Goal: Find specific page/section: Find specific page/section

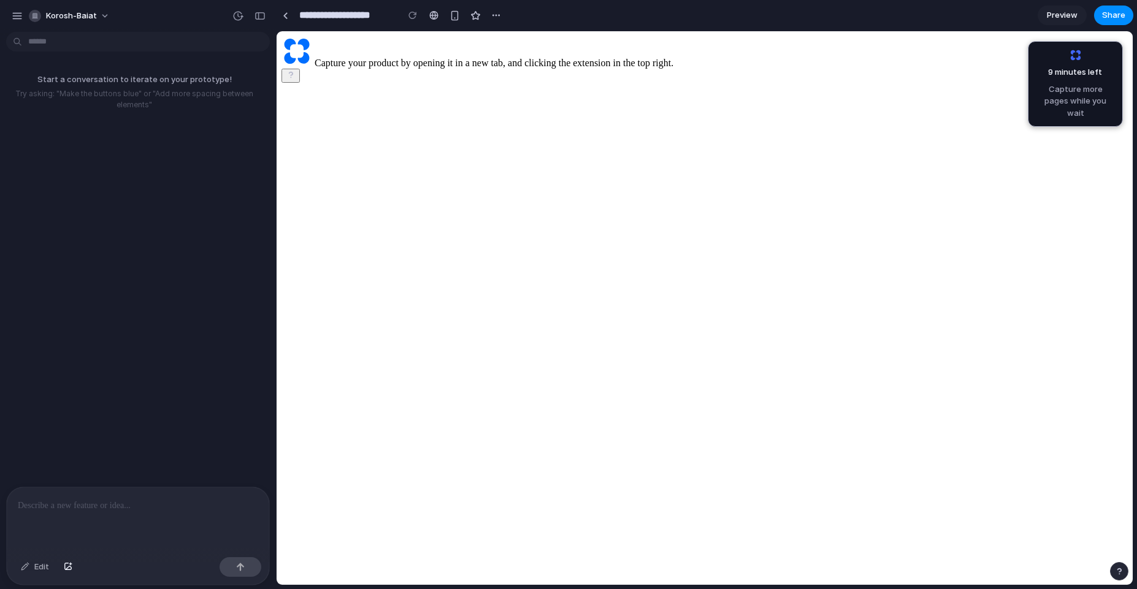
click at [126, 501] on p at bounding box center [138, 506] width 240 height 15
click at [125, 507] on p at bounding box center [136, 506] width 236 height 15
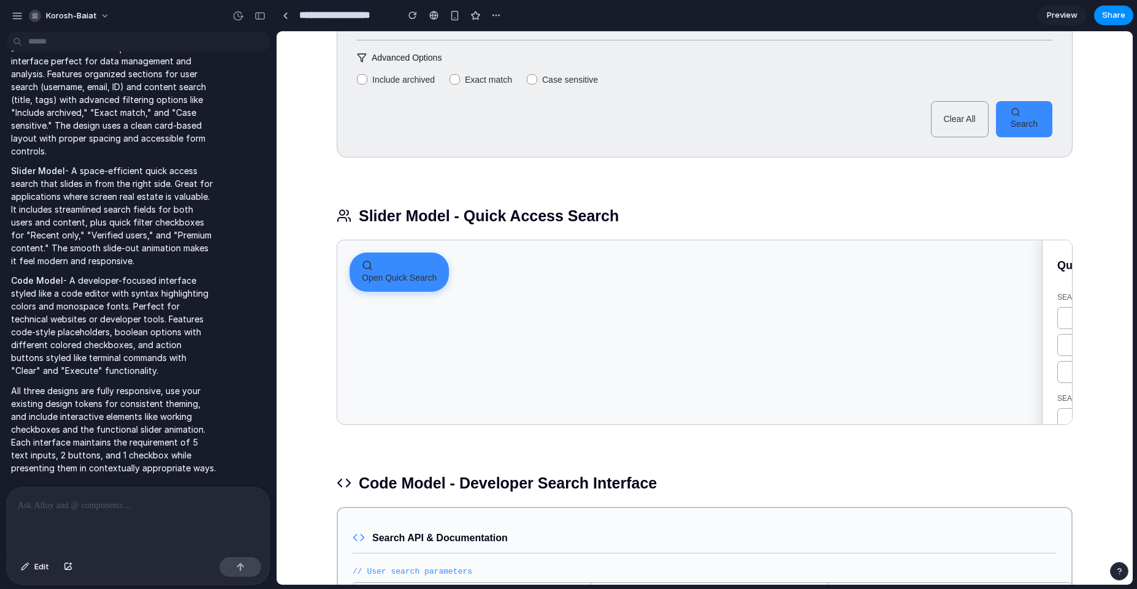
scroll to position [239, 0]
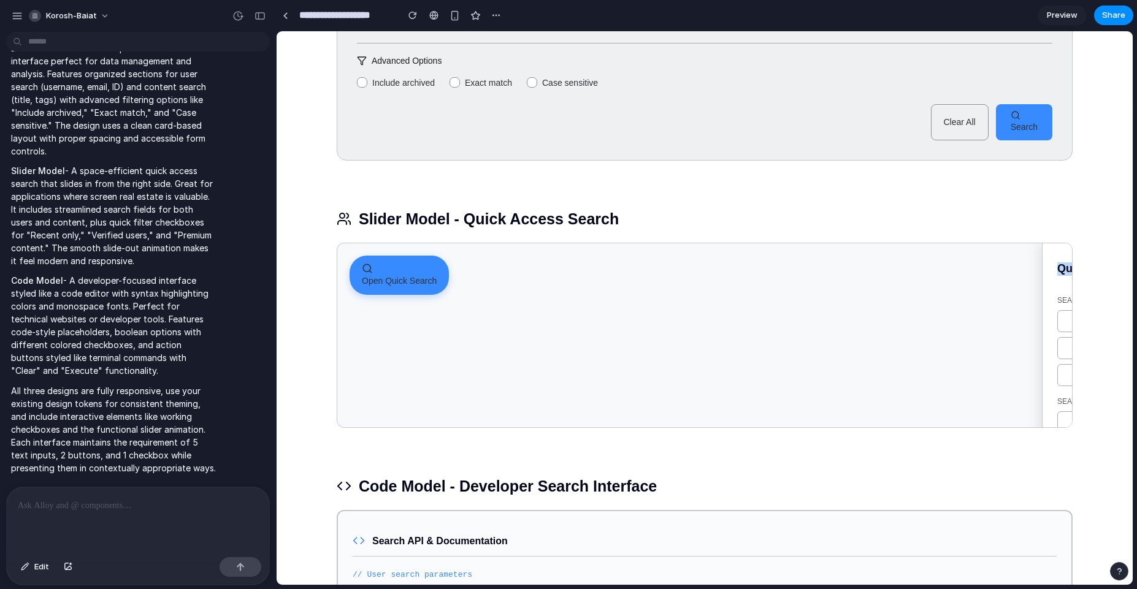
drag, startPoint x: 1043, startPoint y: 307, endPoint x: 756, endPoint y: 315, distance: 287.2
click at [827, 323] on div "Open Quick Search Quick Search SEARCH USERS SEARCH CONTENT Recent only Verified…" at bounding box center [705, 335] width 736 height 185
click at [401, 283] on span "Open Quick Search" at bounding box center [399, 281] width 75 height 10
click at [1041, 272] on icon "button" at bounding box center [1046, 269] width 11 height 11
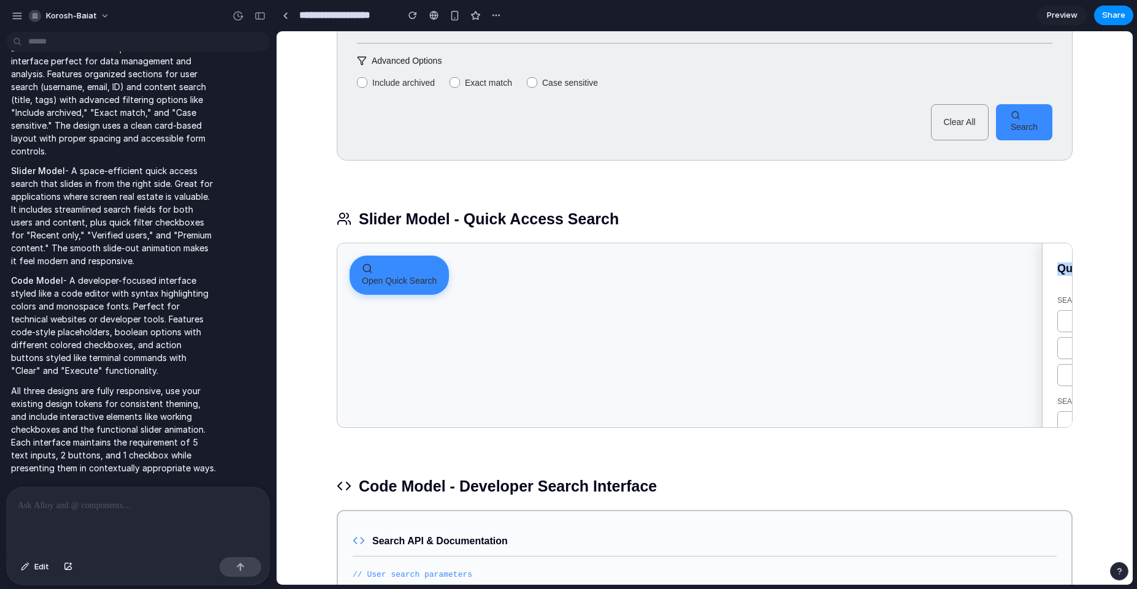
click at [396, 283] on span "Open Quick Search" at bounding box center [399, 281] width 75 height 10
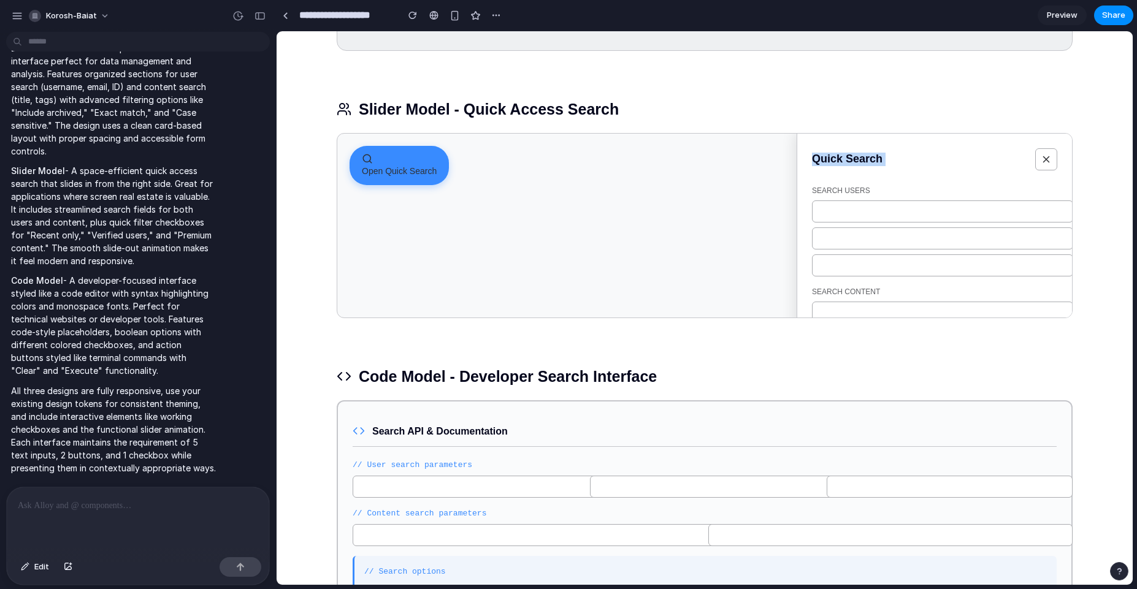
scroll to position [349, 0]
click at [1083, 152] on div "Search Interface Design Suggestions Dashboard Model - Comprehensive Search User…" at bounding box center [705, 187] width 856 height 1010
click at [1046, 157] on icon "button" at bounding box center [1046, 158] width 11 height 11
click at [408, 169] on span "Open Quick Search" at bounding box center [399, 171] width 75 height 10
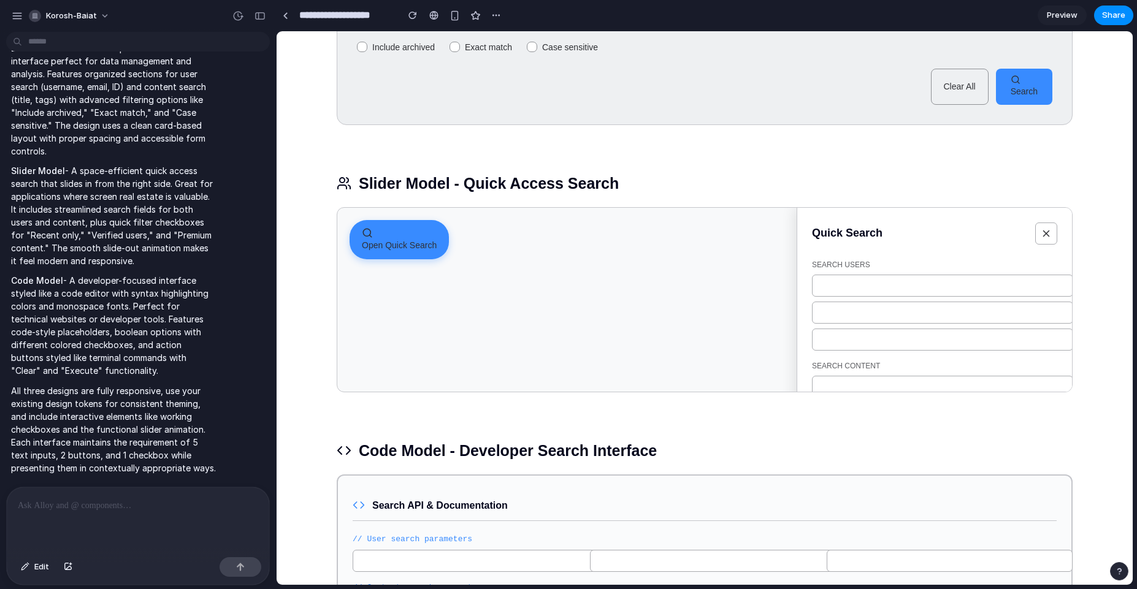
scroll to position [239, 0]
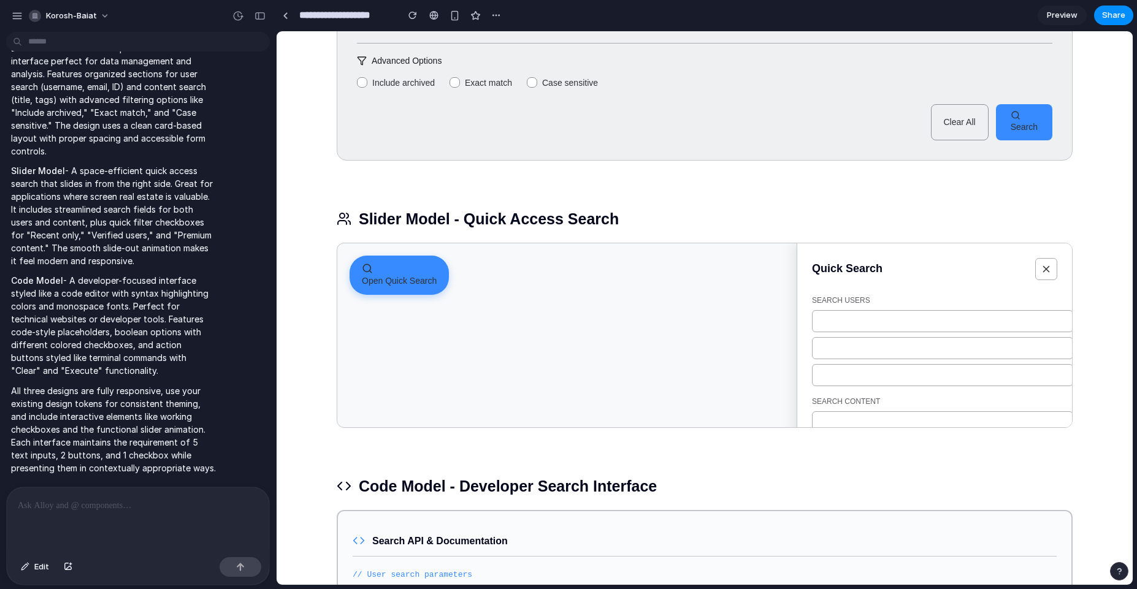
click at [1048, 266] on button "button" at bounding box center [1046, 269] width 22 height 22
click at [383, 274] on div "button" at bounding box center [399, 268] width 75 height 11
click at [1041, 266] on icon "button" at bounding box center [1046, 269] width 11 height 11
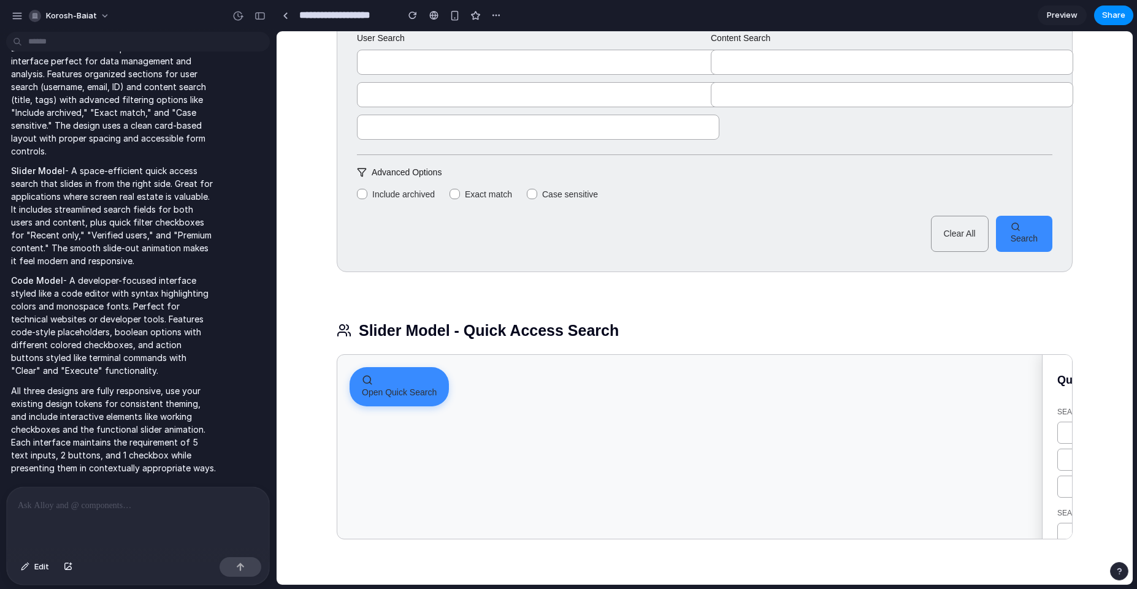
scroll to position [18, 0]
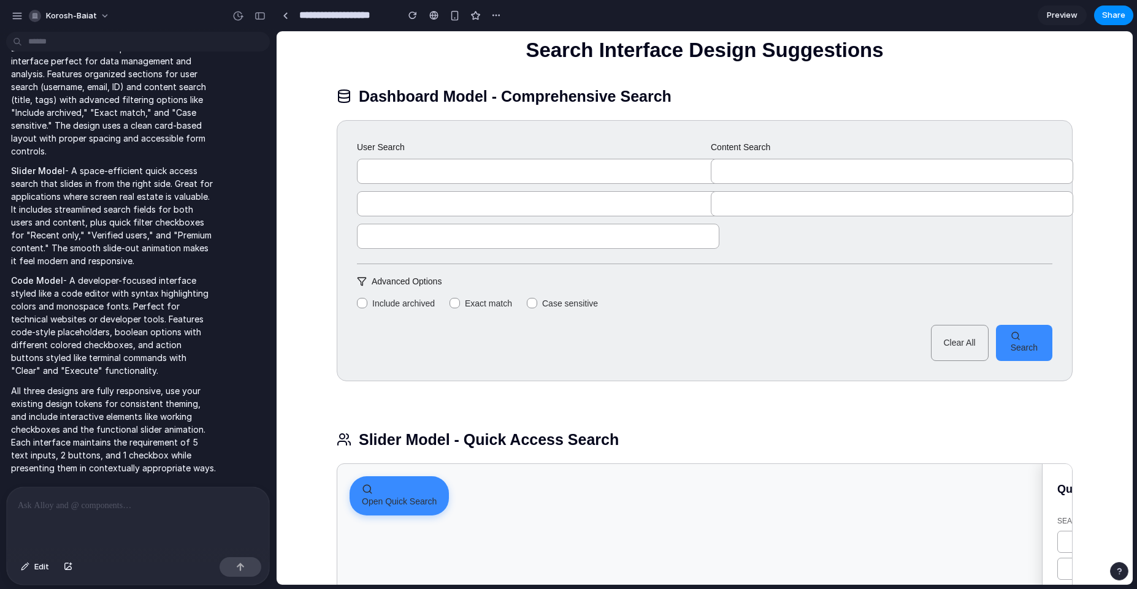
drag, startPoint x: 732, startPoint y: 172, endPoint x: 761, endPoint y: 175, distance: 28.9
click at [761, 175] on input "text" at bounding box center [892, 171] width 363 height 25
click at [688, 176] on input "text" at bounding box center [538, 171] width 363 height 25
click at [905, 251] on div "User Search Content Search Advanced Options Include archived Exact match Case s…" at bounding box center [705, 250] width 736 height 261
click at [361, 306] on div at bounding box center [362, 304] width 10 height 10
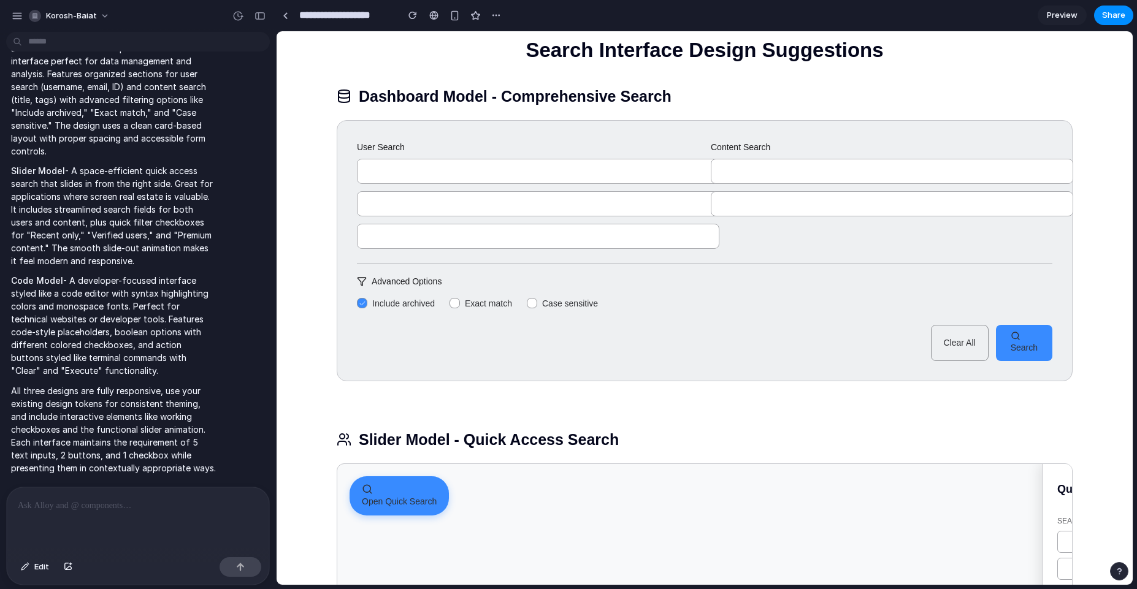
click at [360, 306] on icon at bounding box center [362, 304] width 6 height 6
click at [283, 15] on div at bounding box center [286, 15] width 6 height 7
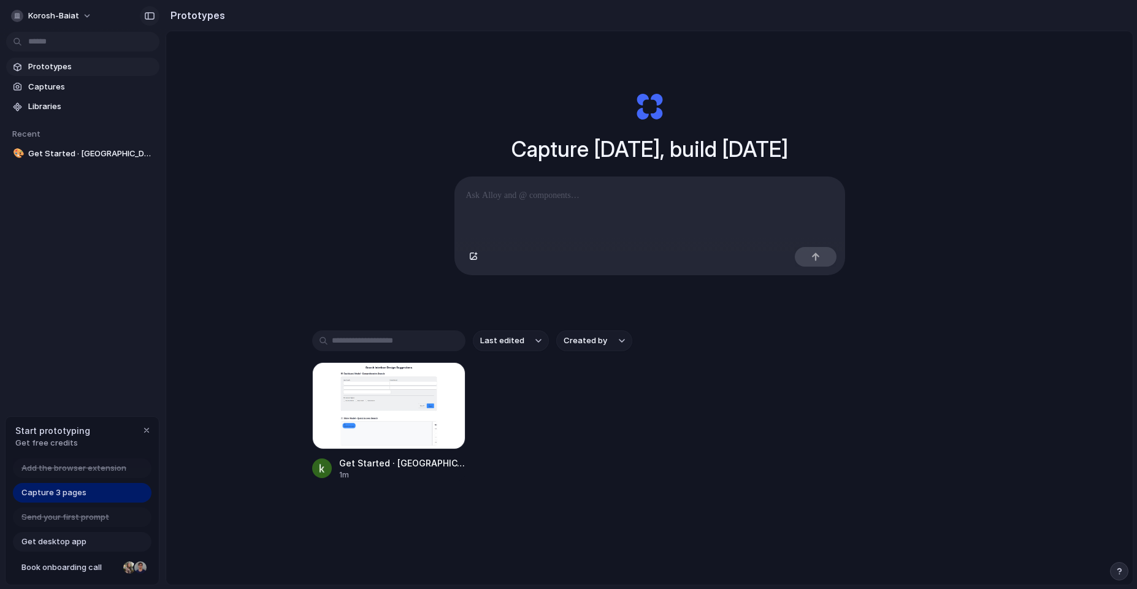
click at [152, 21] on button "button" at bounding box center [150, 16] width 20 height 20
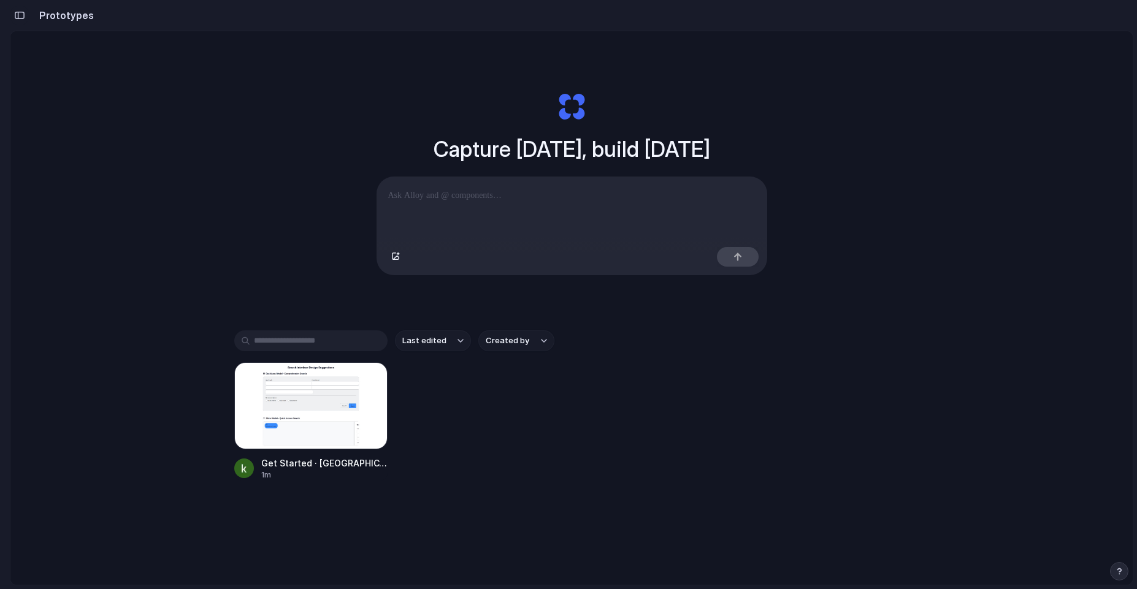
click at [20, 17] on div "button" at bounding box center [19, 15] width 11 height 9
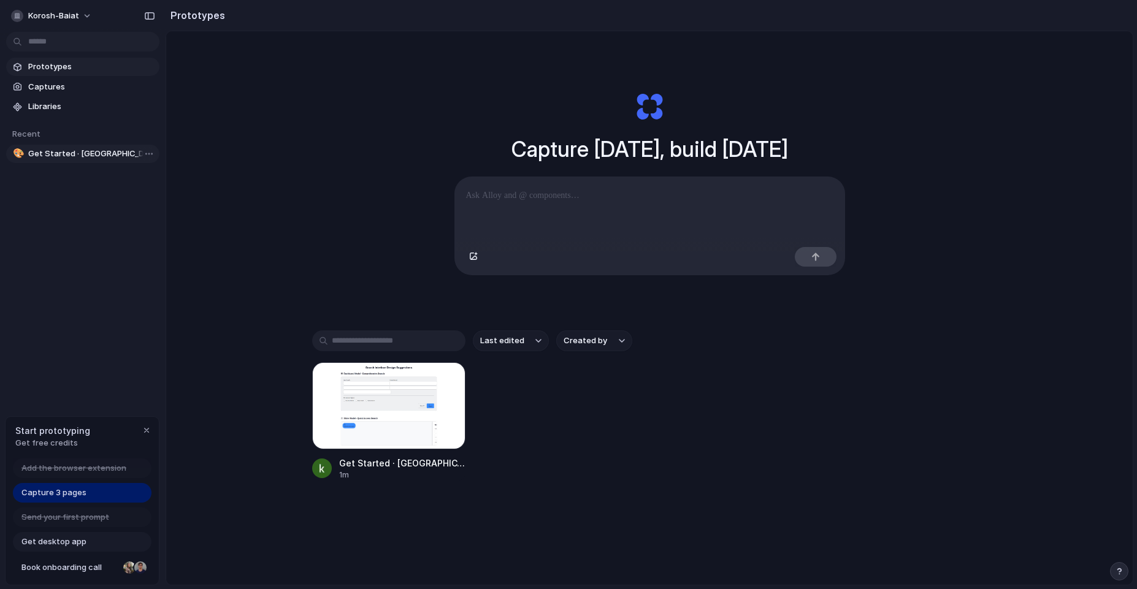
click at [82, 155] on span "Get Started · [GEOGRAPHIC_DATA]" at bounding box center [91, 154] width 126 height 12
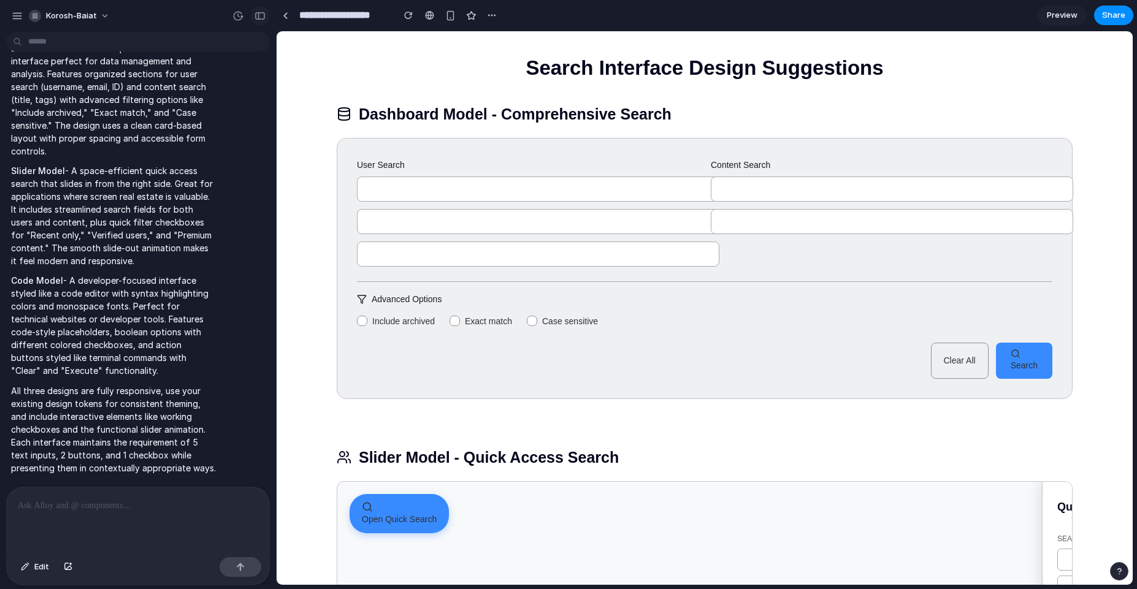
click at [259, 16] on div "button" at bounding box center [260, 16] width 11 height 9
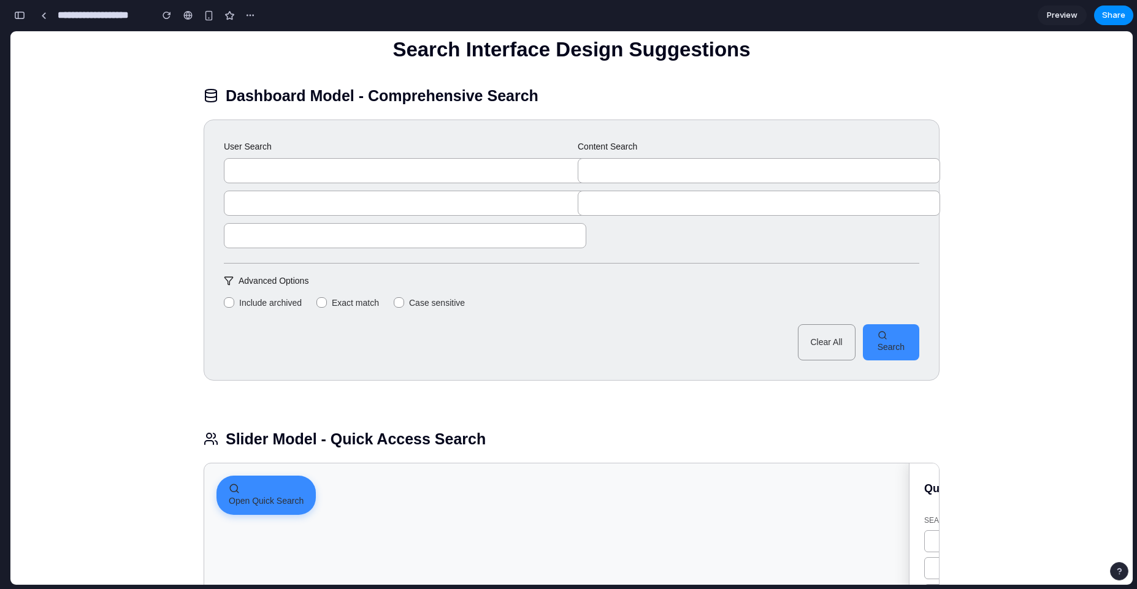
scroll to position [18, 0]
click at [398, 167] on input "text" at bounding box center [405, 171] width 363 height 25
drag, startPoint x: 547, startPoint y: 159, endPoint x: 494, endPoint y: 161, distance: 52.8
click at [495, 161] on input "text" at bounding box center [405, 171] width 363 height 25
drag, startPoint x: 502, startPoint y: 169, endPoint x: 450, endPoint y: 175, distance: 52.4
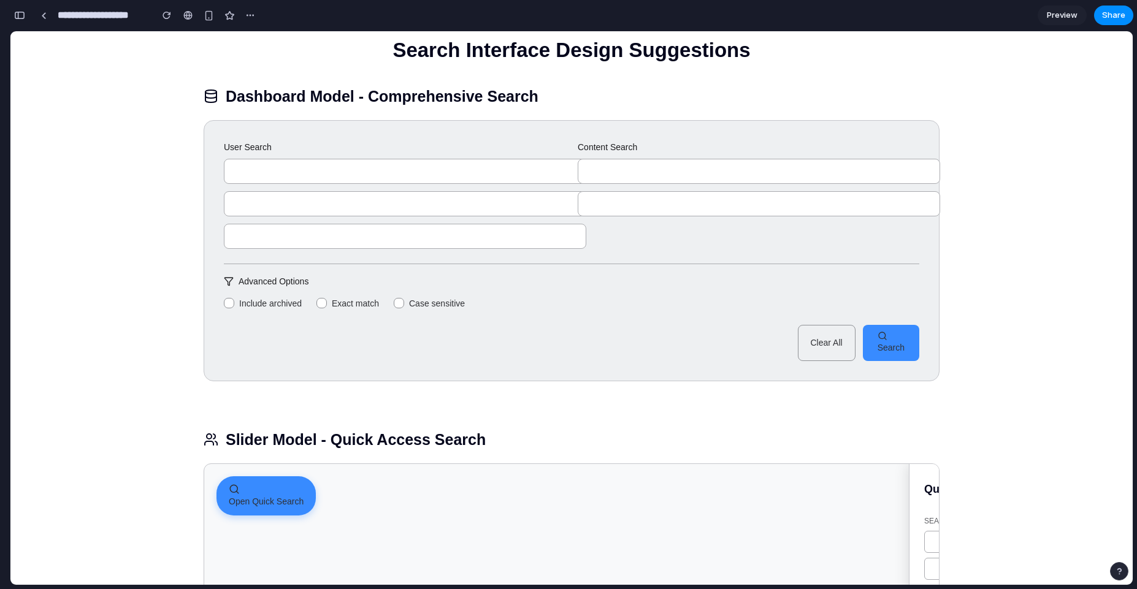
click at [450, 175] on input "text" at bounding box center [405, 171] width 363 height 25
click at [595, 321] on div "User Search Content Search Advanced Options Include archived Exact match Case s…" at bounding box center [572, 250] width 736 height 261
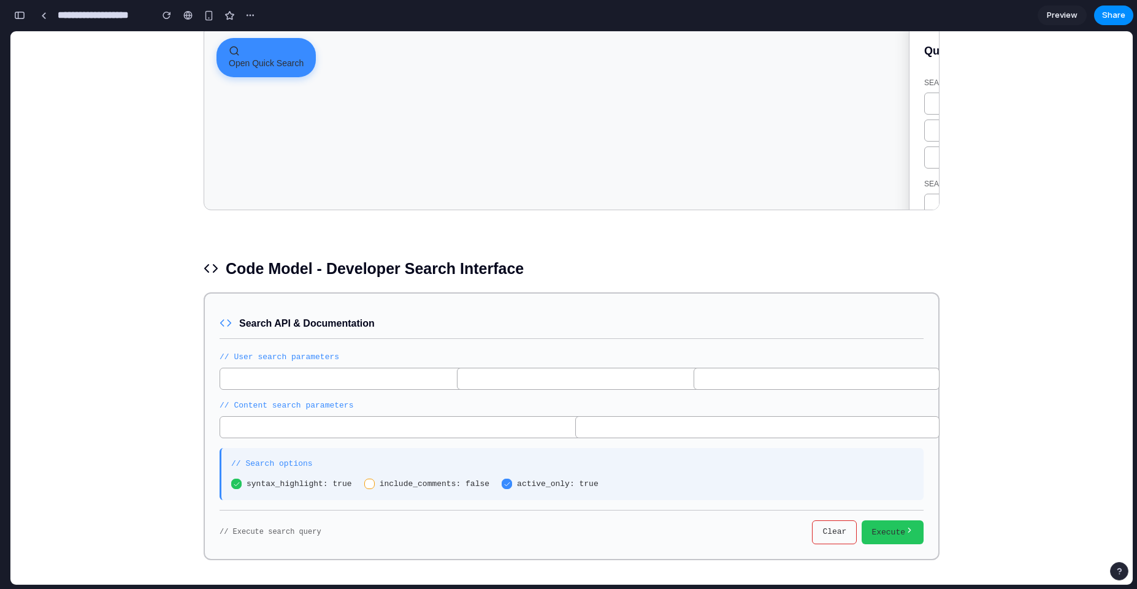
scroll to position [459, 0]
click at [259, 320] on span "Search API & Documentation" at bounding box center [307, 324] width 136 height 16
click at [248, 358] on div "// User search parameters" at bounding box center [572, 357] width 704 height 13
click at [253, 377] on input "text" at bounding box center [343, 379] width 246 height 22
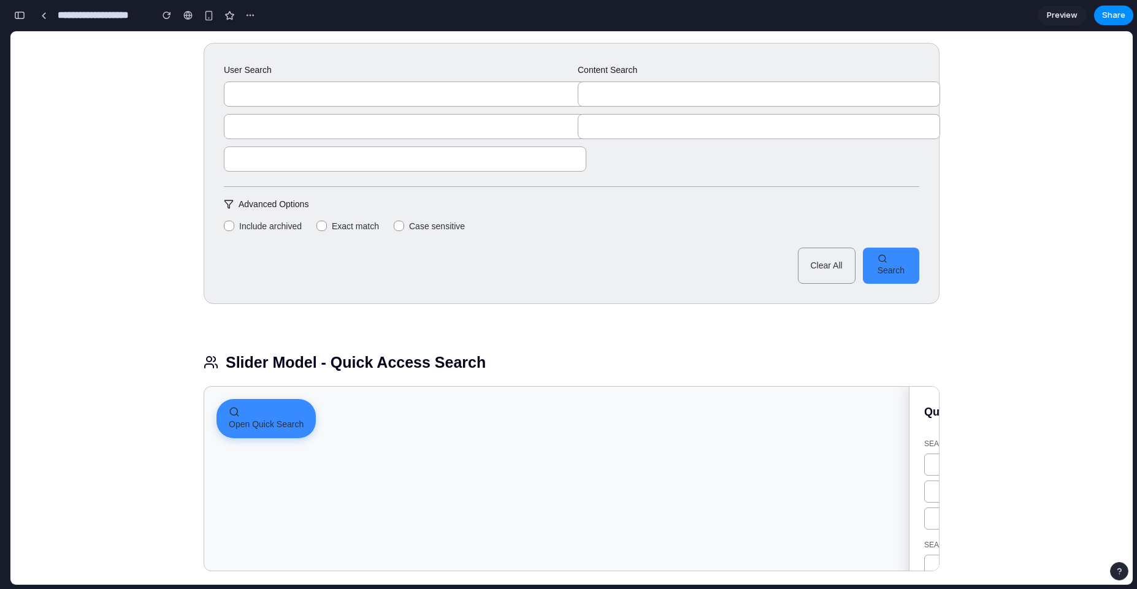
scroll to position [349, 0]
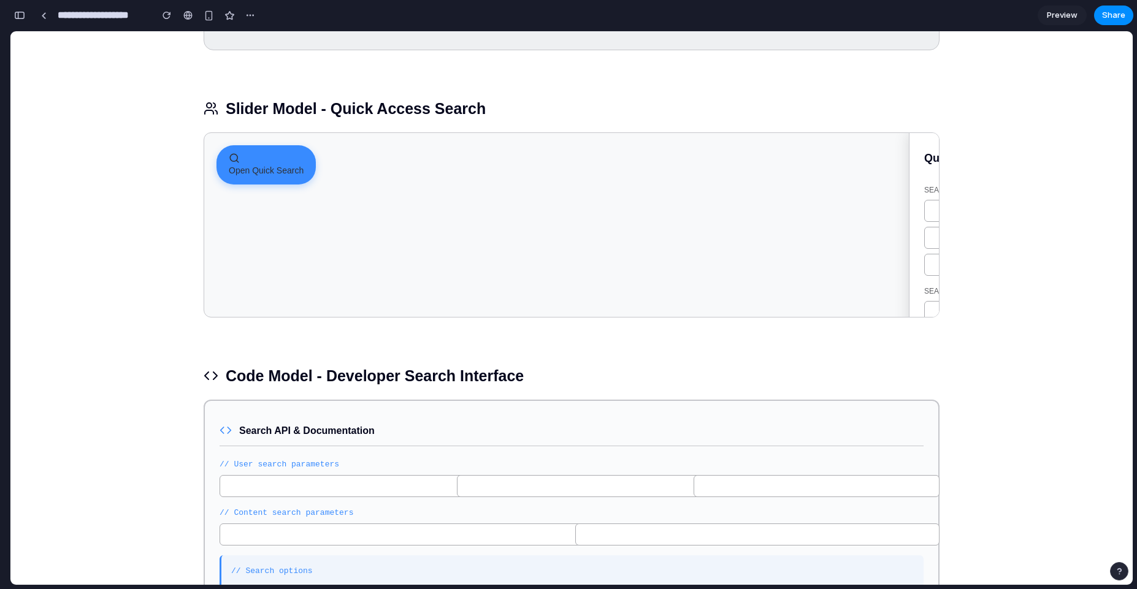
click at [251, 170] on span "Open Quick Search" at bounding box center [266, 171] width 75 height 10
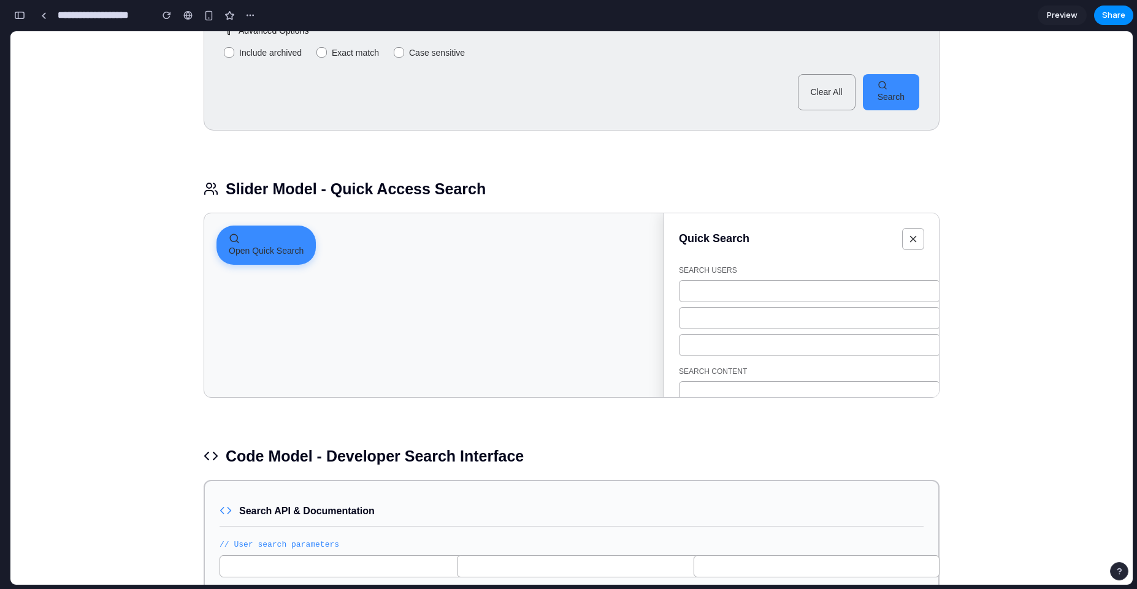
scroll to position [239, 0]
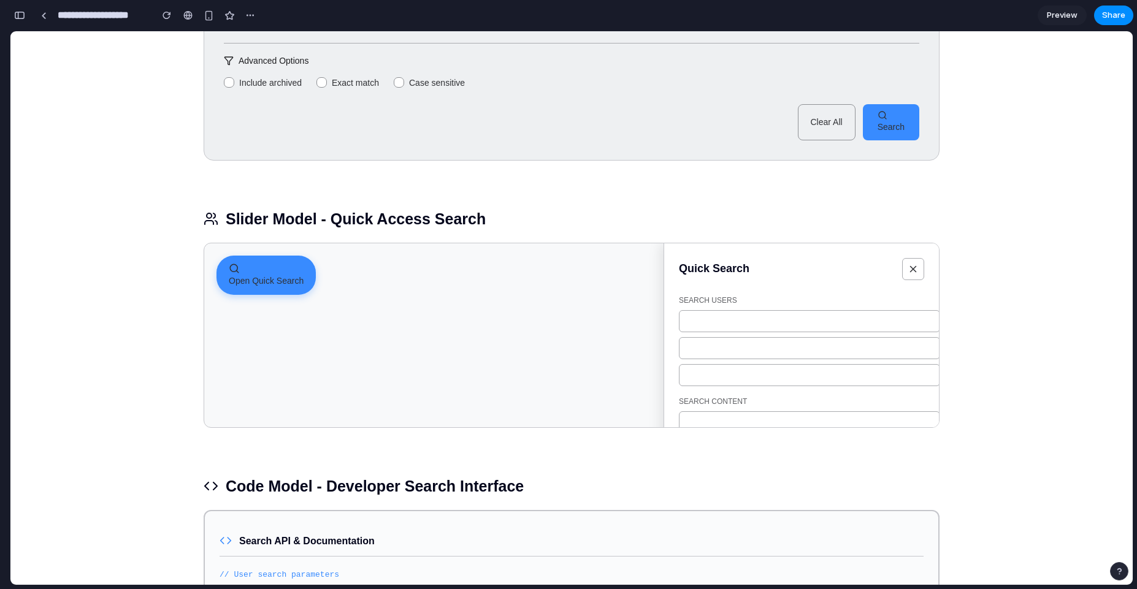
click at [910, 275] on icon "button" at bounding box center [913, 269] width 11 height 11
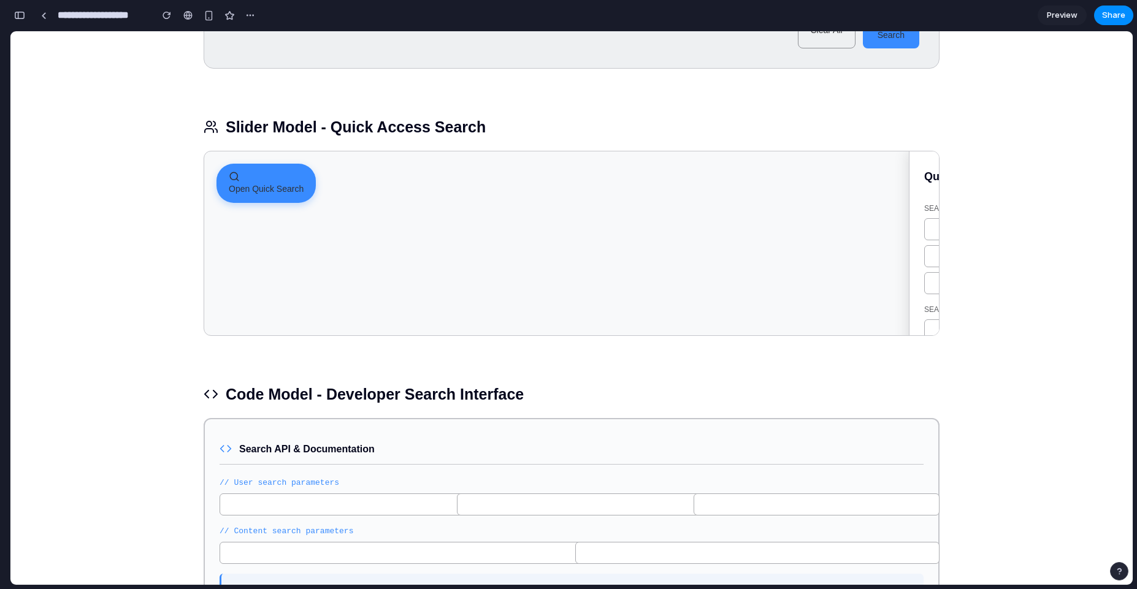
scroll to position [331, 0]
